Goal: Check status: Check status

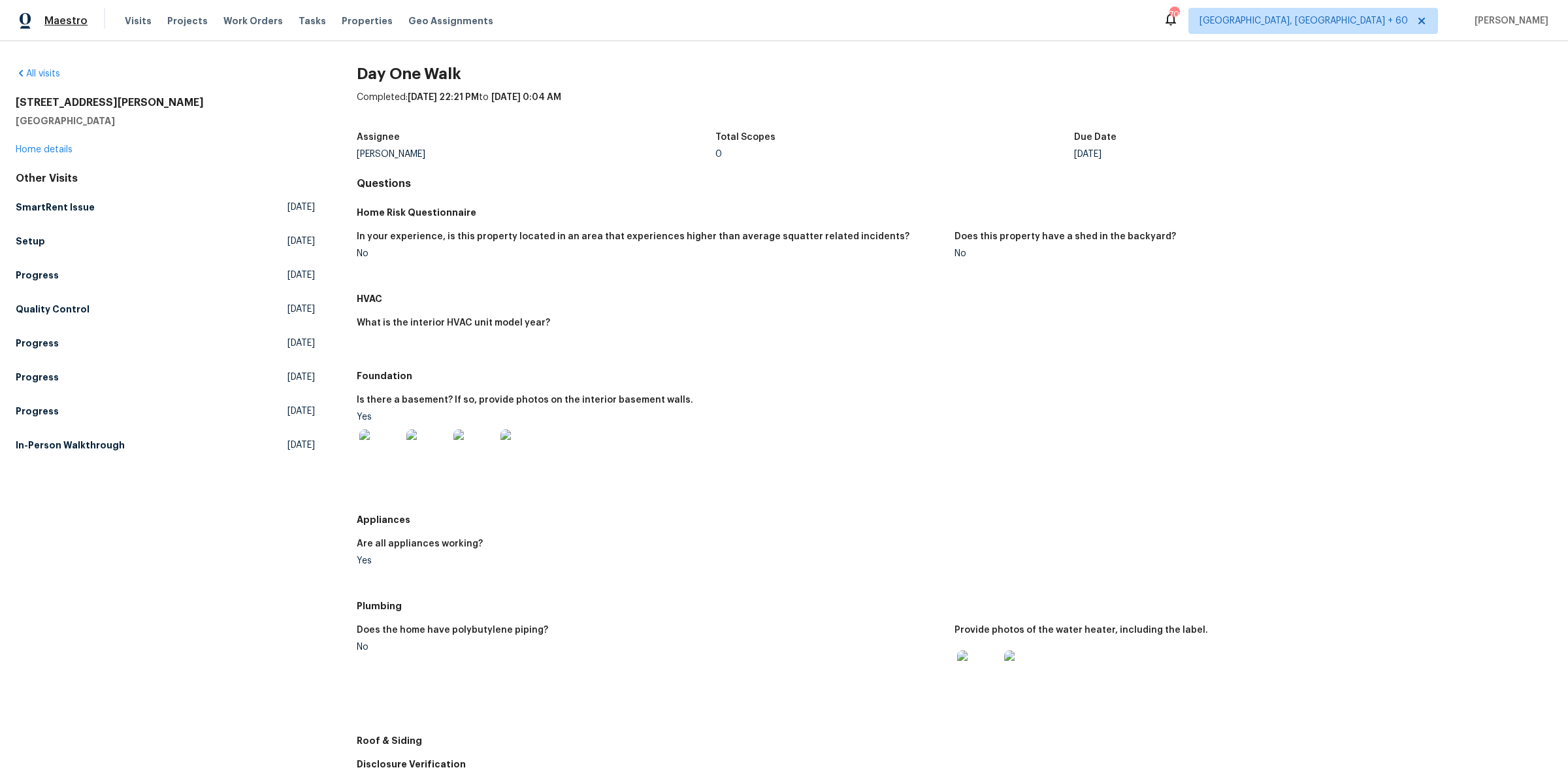
click at [64, 15] on span "Maestro" at bounding box center [65, 21] width 43 height 13
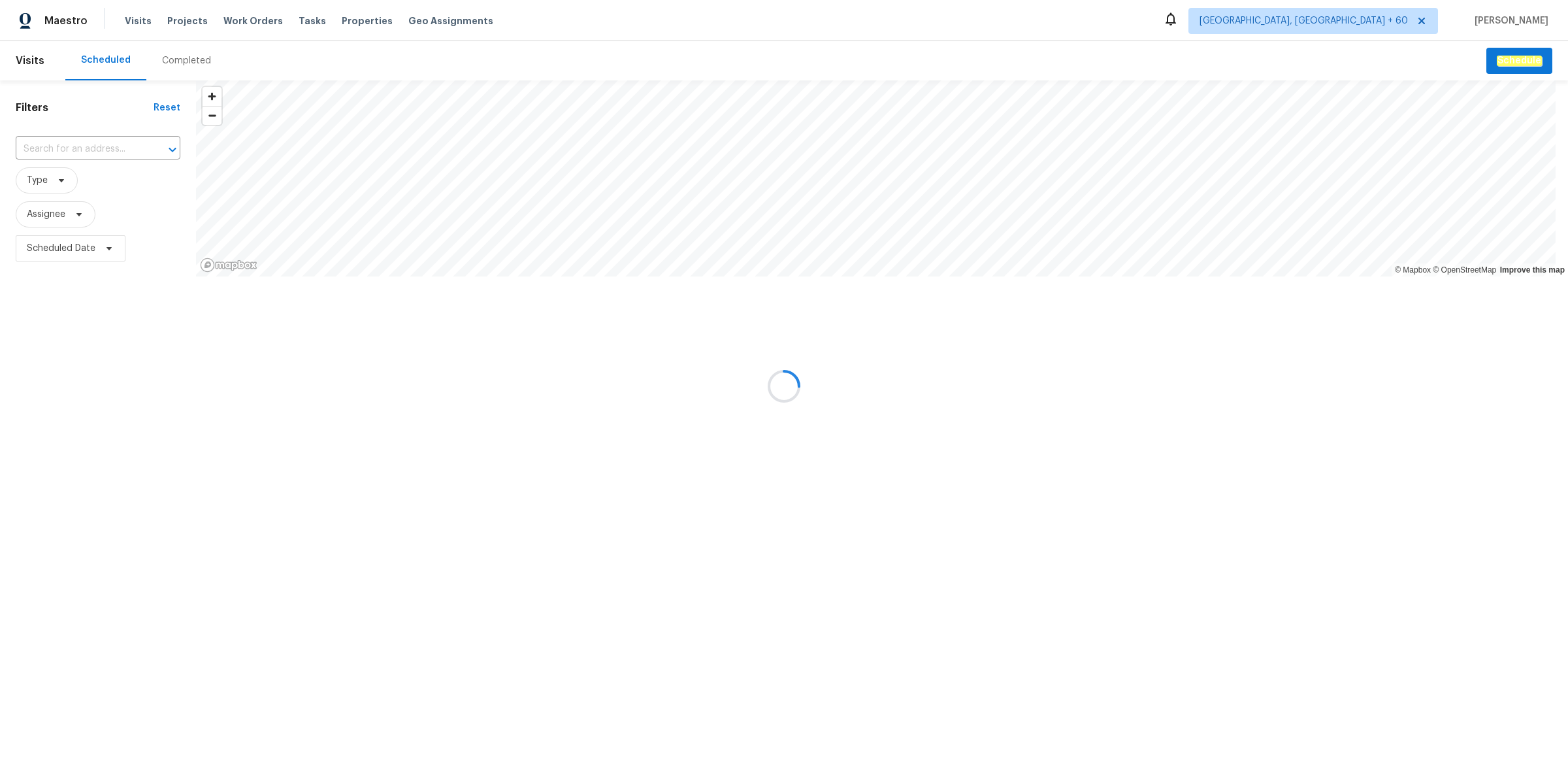
click at [196, 62] on div at bounding box center [784, 386] width 1568 height 772
click at [190, 63] on div at bounding box center [784, 386] width 1568 height 772
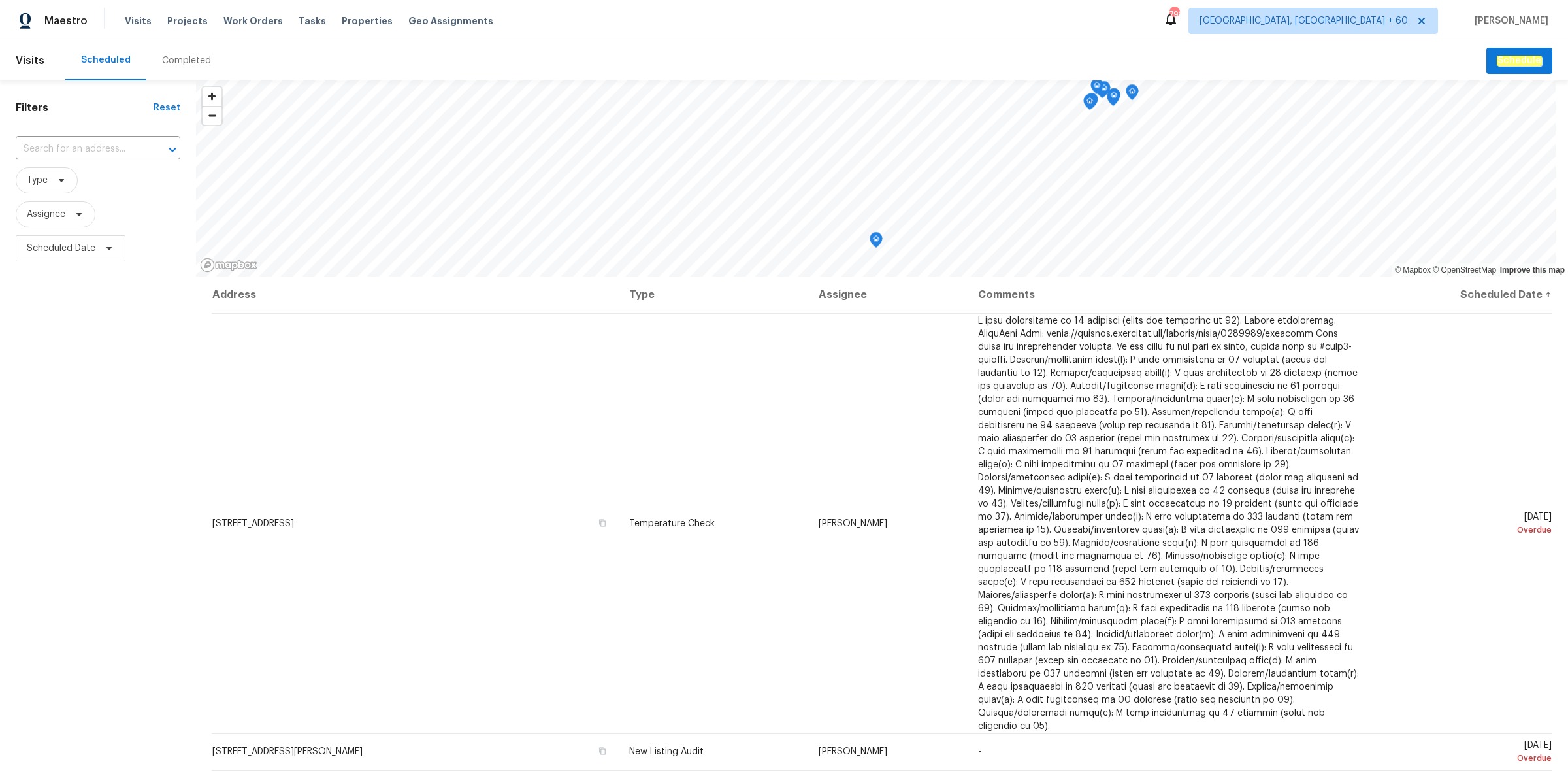
click at [178, 64] on div "Completed" at bounding box center [186, 60] width 49 height 13
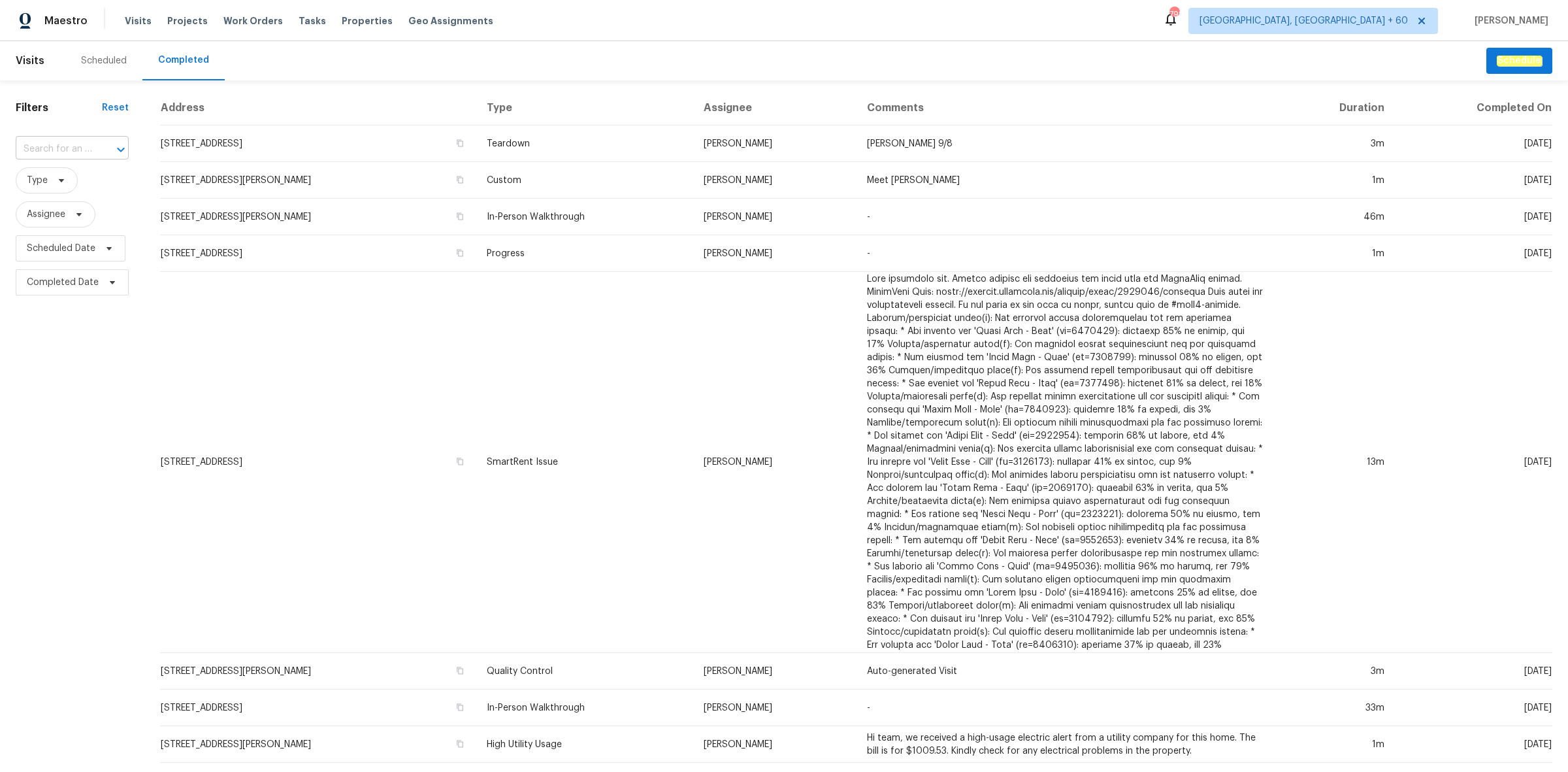
click at [84, 147] on input "text" at bounding box center [54, 149] width 76 height 21
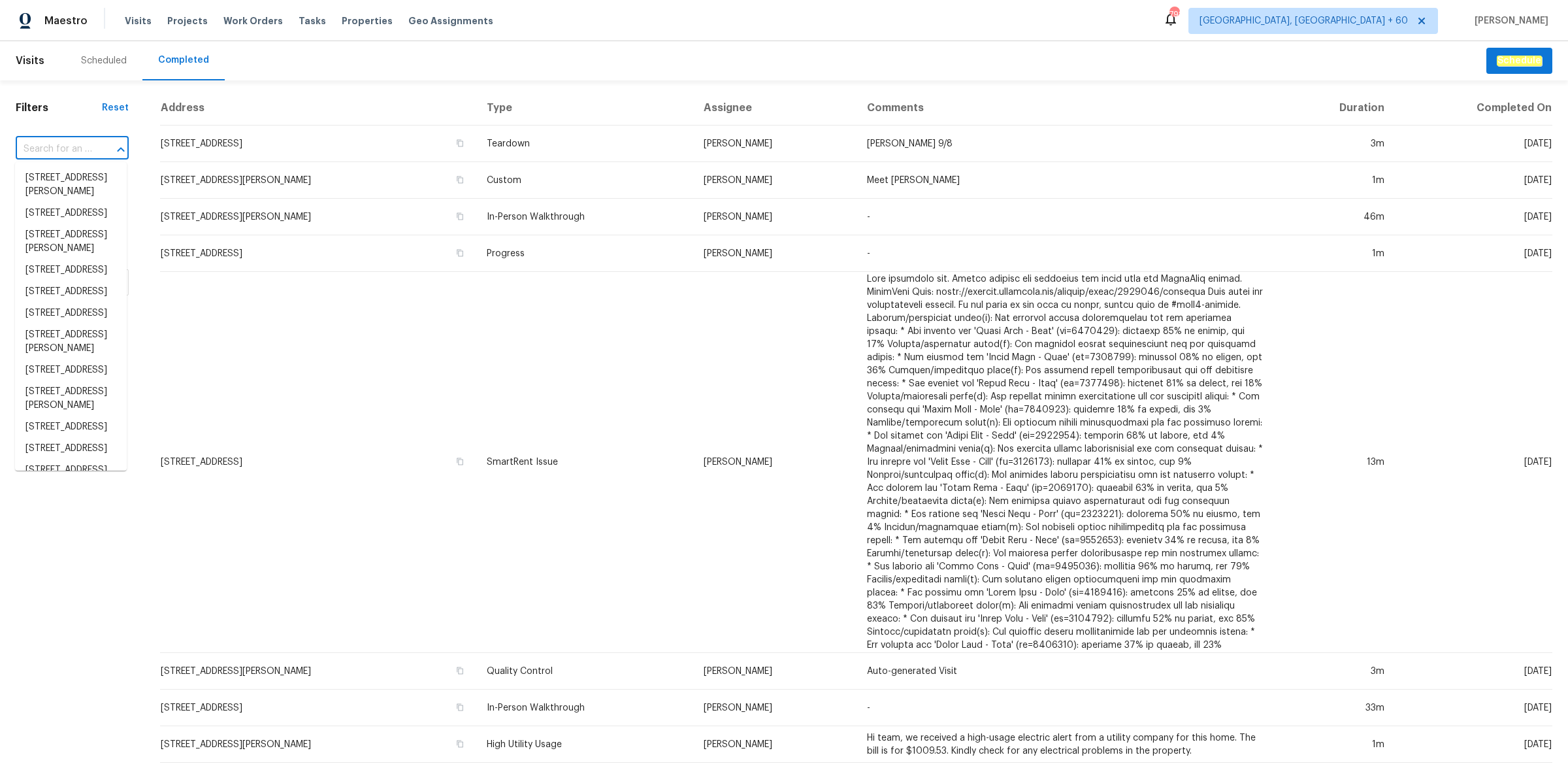
paste input "[STREET_ADDRESS]"
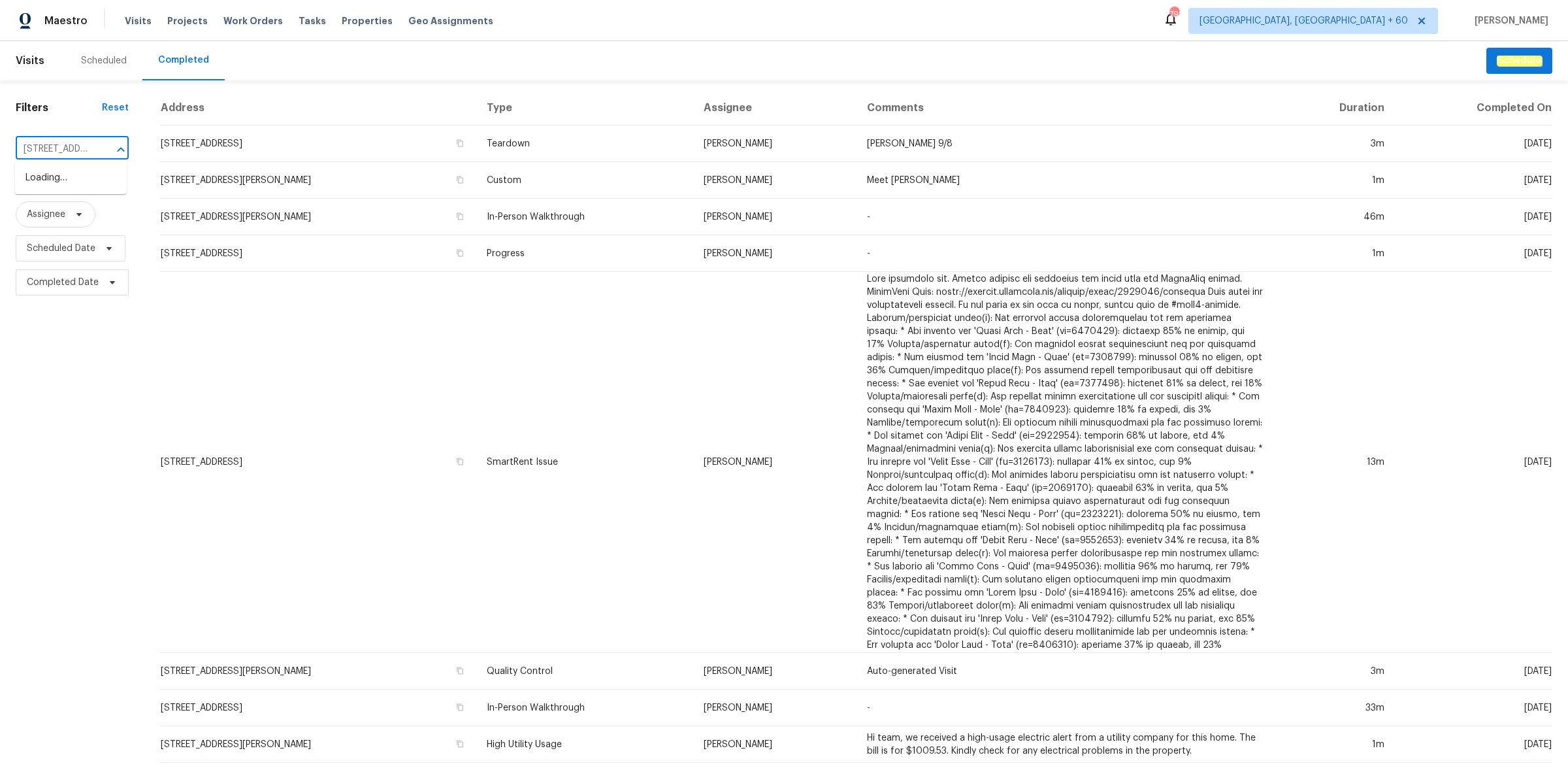
scroll to position [0, 72]
type input "[STREET_ADDRESS]"
click at [62, 180] on li "[STREET_ADDRESS]" at bounding box center [71, 178] width 112 height 21
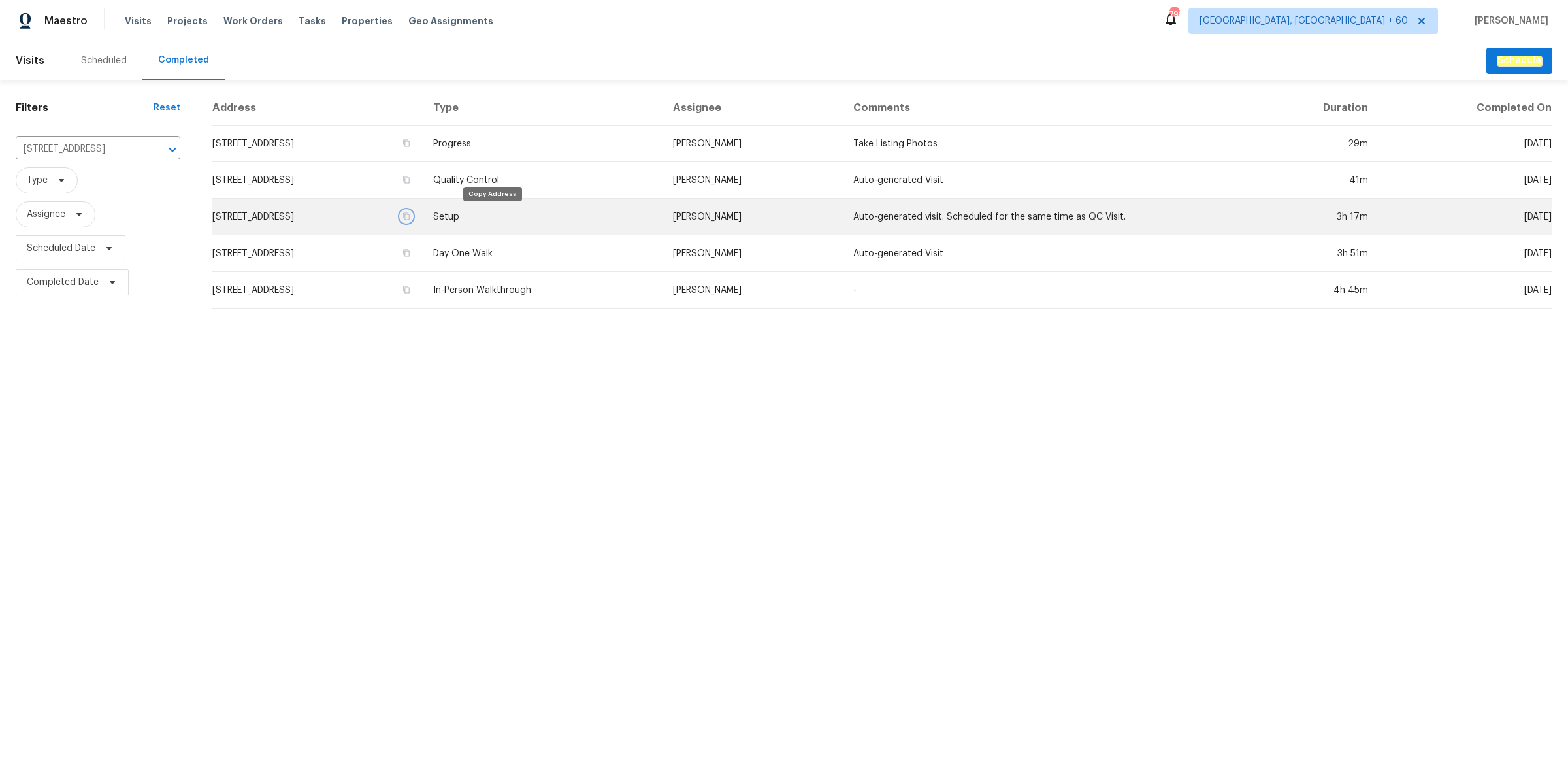
click at [410, 216] on icon "button" at bounding box center [406, 216] width 8 height 8
click at [302, 208] on td "[STREET_ADDRESS]" at bounding box center [317, 217] width 211 height 37
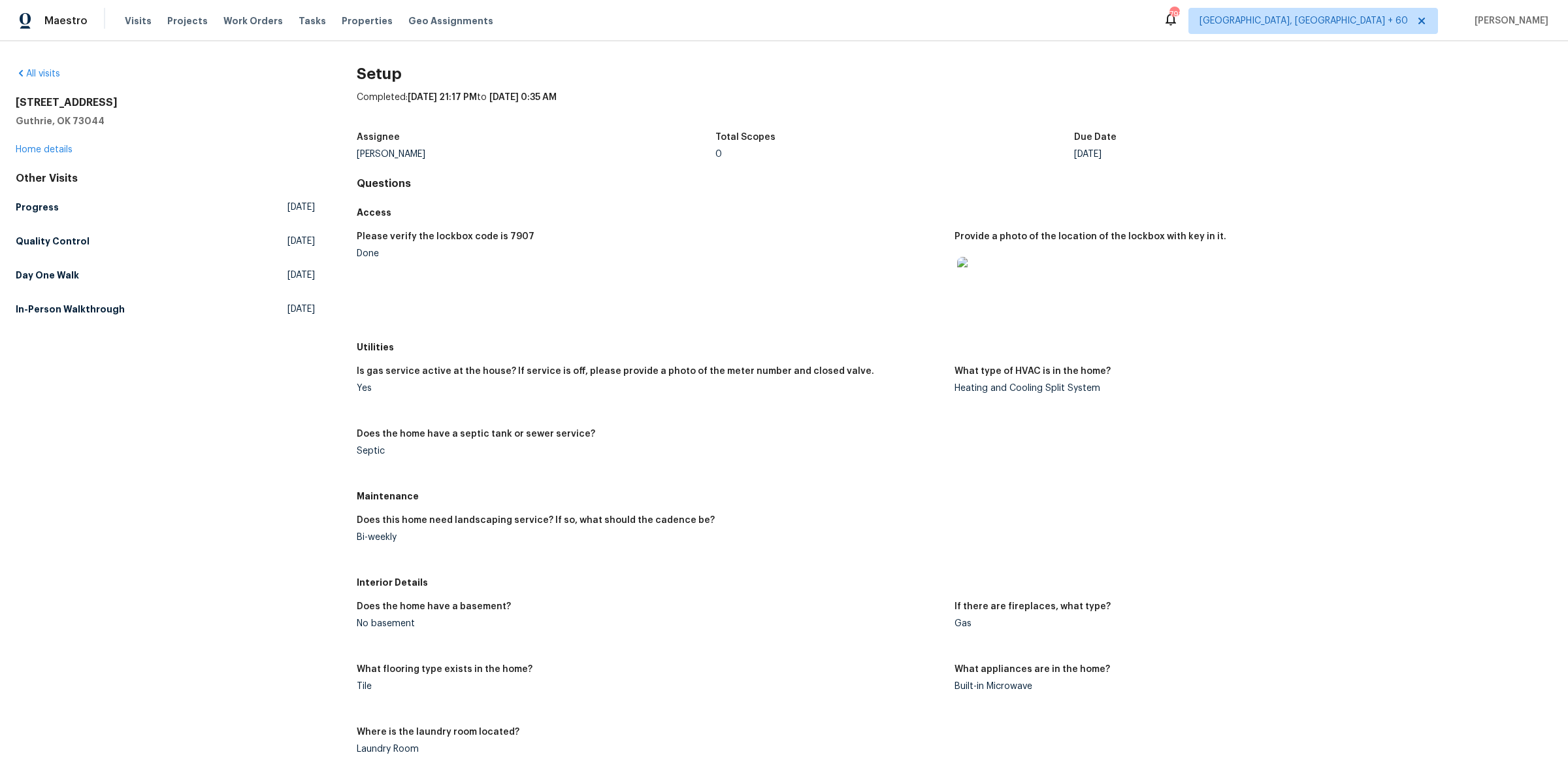
click at [1302, 394] on figure "What type of HVAC is in the home? Heating and Cooling Split System" at bounding box center [1254, 391] width 598 height 47
click at [272, 263] on link "Day One Walk [DATE]" at bounding box center [165, 275] width 299 height 24
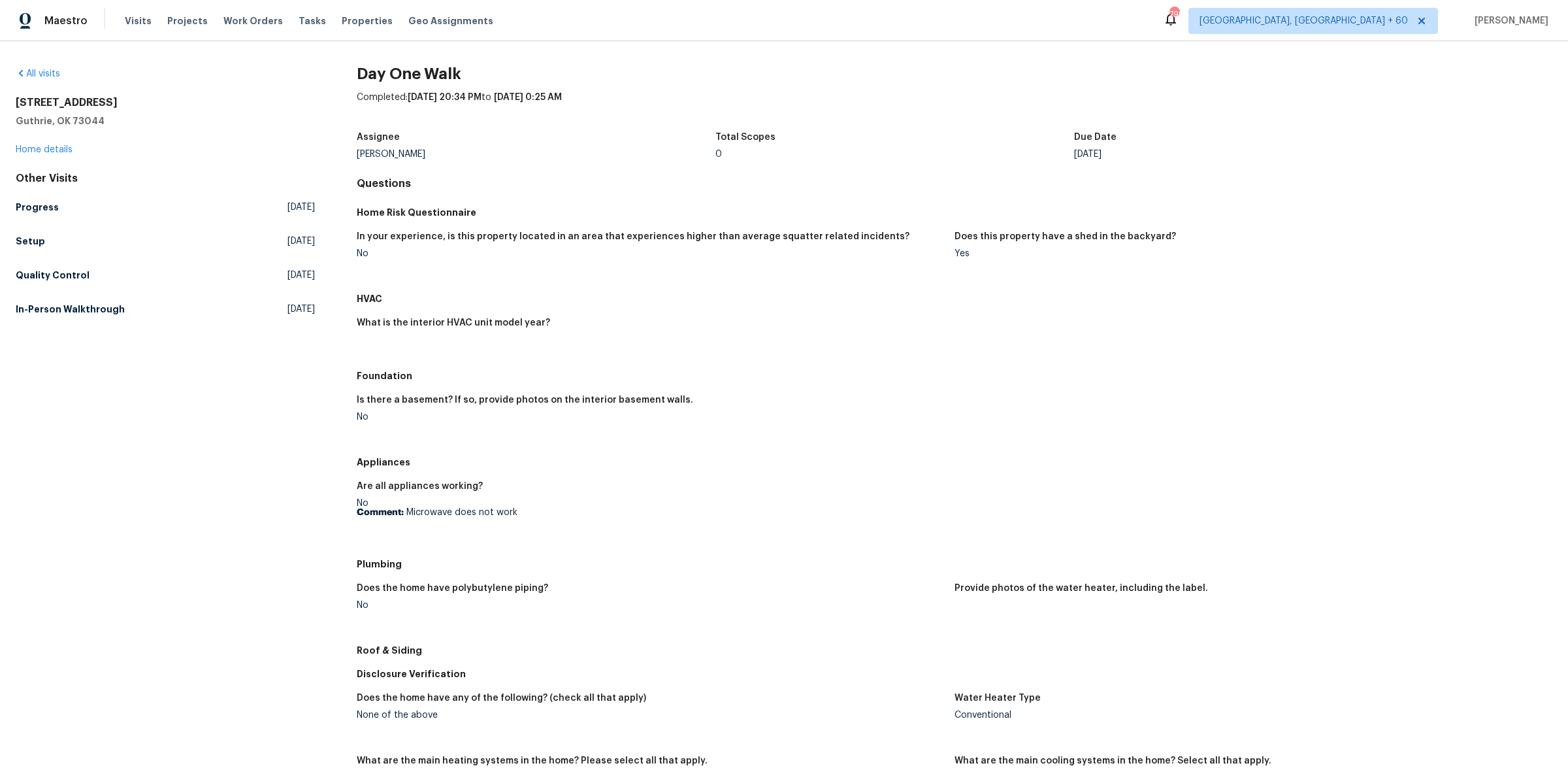
click at [1423, 468] on h5 "Appliances" at bounding box center [955, 461] width 1196 height 13
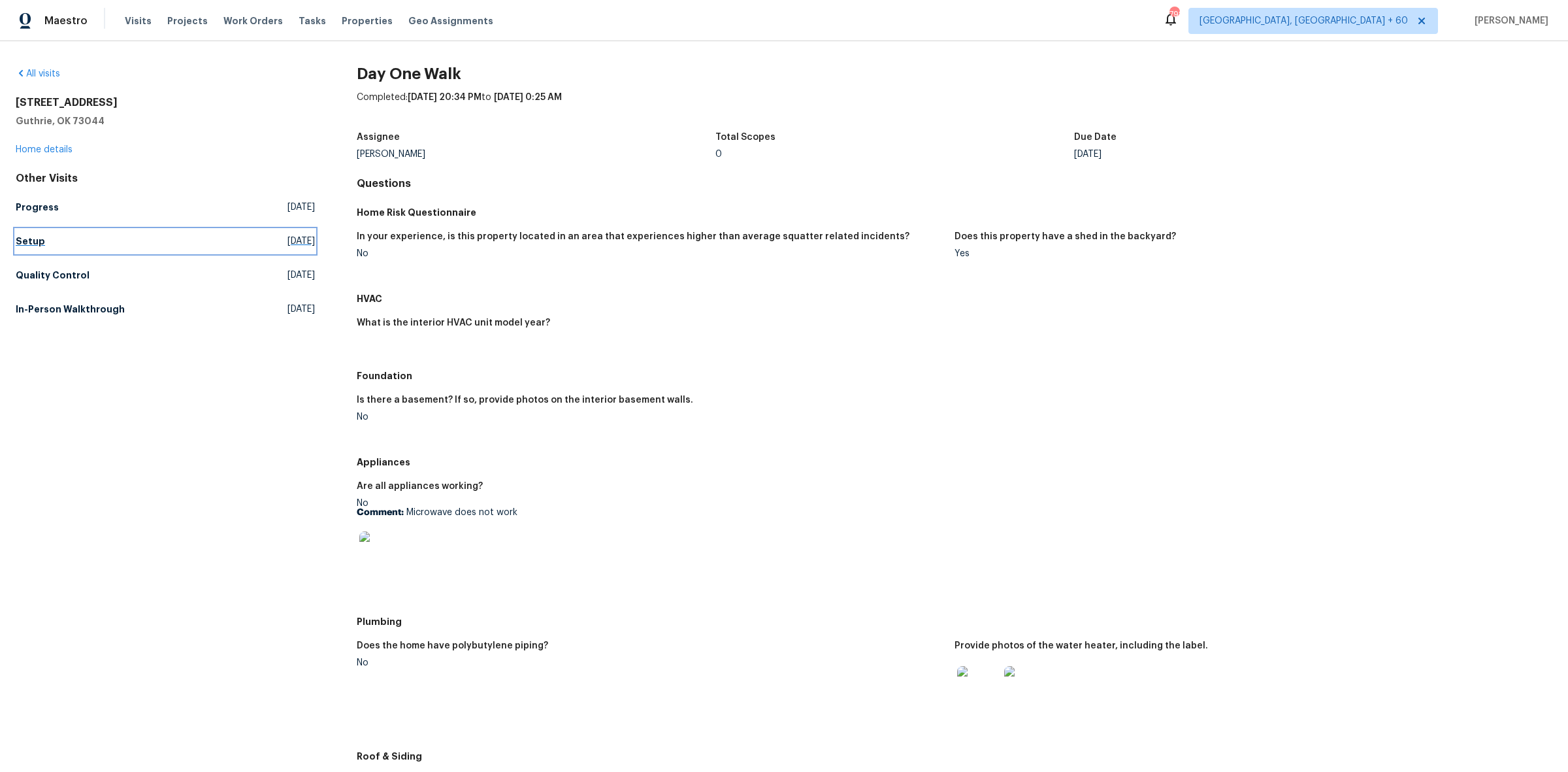
click at [132, 243] on link "Setup [DATE]" at bounding box center [165, 241] width 299 height 24
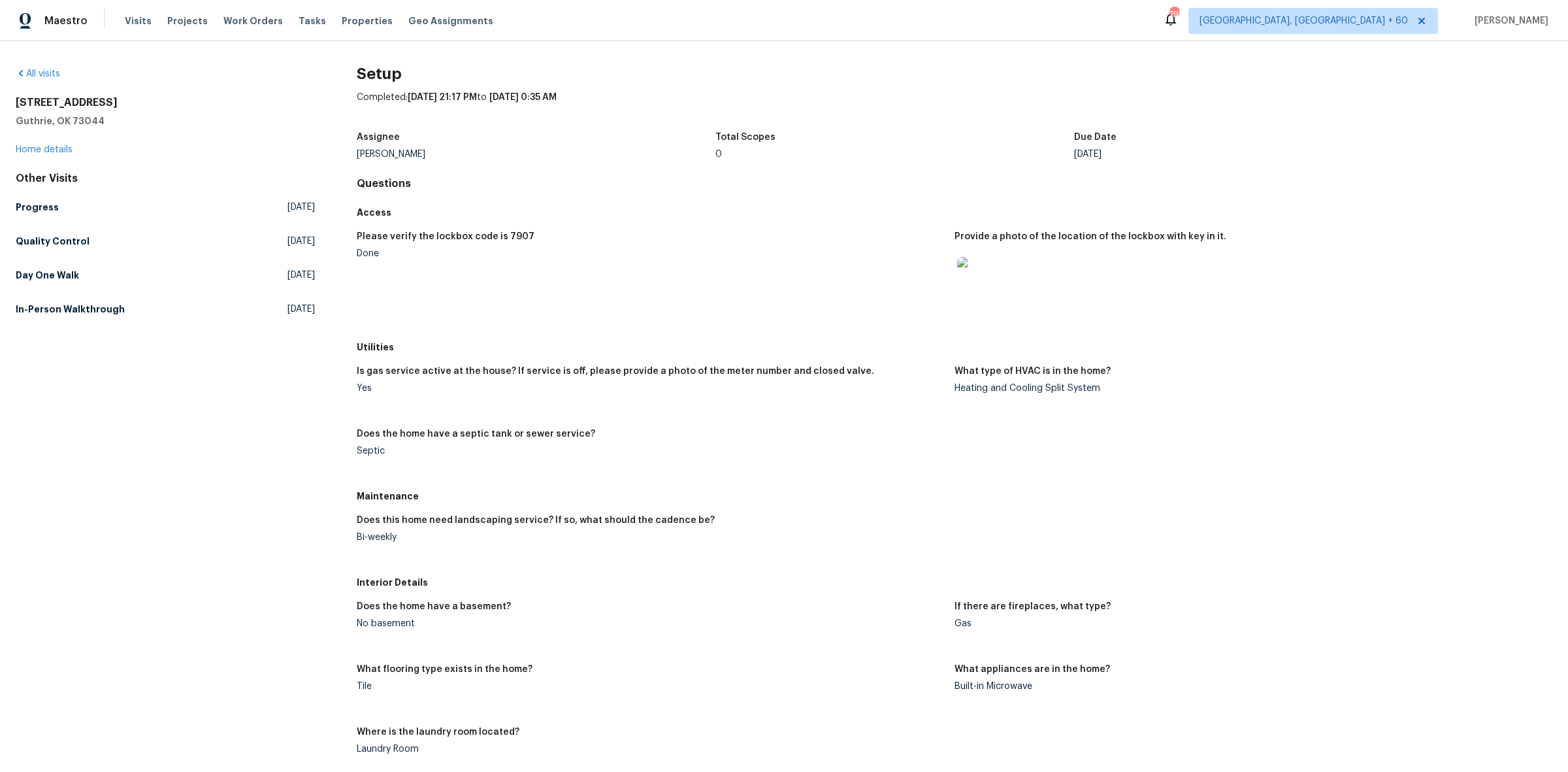
click at [1337, 486] on div "Maintenance" at bounding box center [955, 496] width 1196 height 24
